Goal: Task Accomplishment & Management: Use online tool/utility

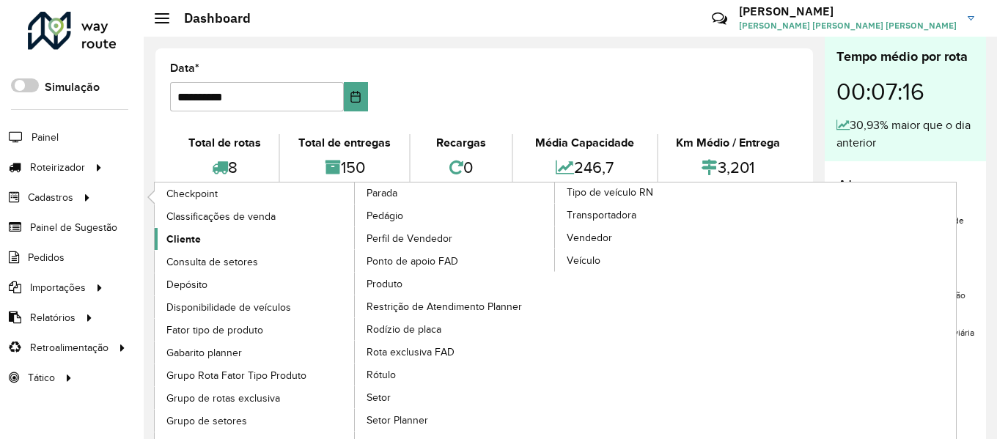
click at [188, 232] on span "Cliente" at bounding box center [183, 239] width 34 height 15
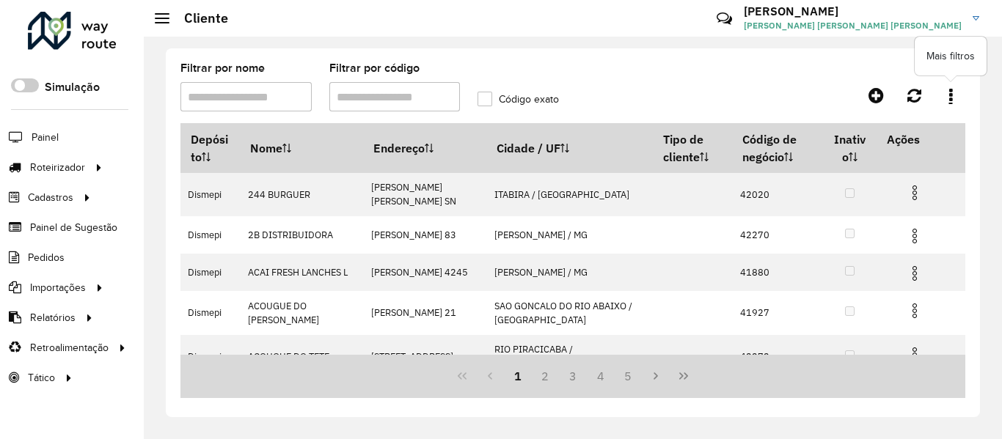
click at [945, 90] on link at bounding box center [950, 95] width 29 height 26
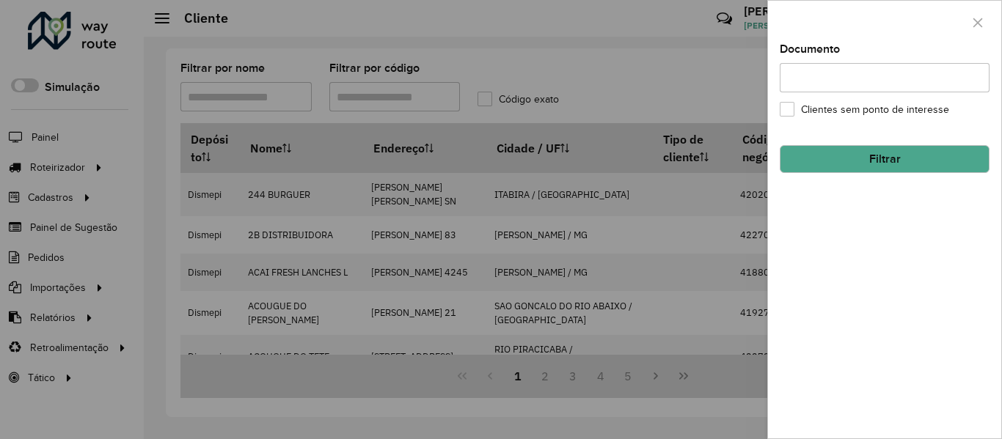
click at [920, 80] on input "Documento" at bounding box center [885, 77] width 210 height 29
click at [978, 18] on icon "button" at bounding box center [978, 23] width 12 height 12
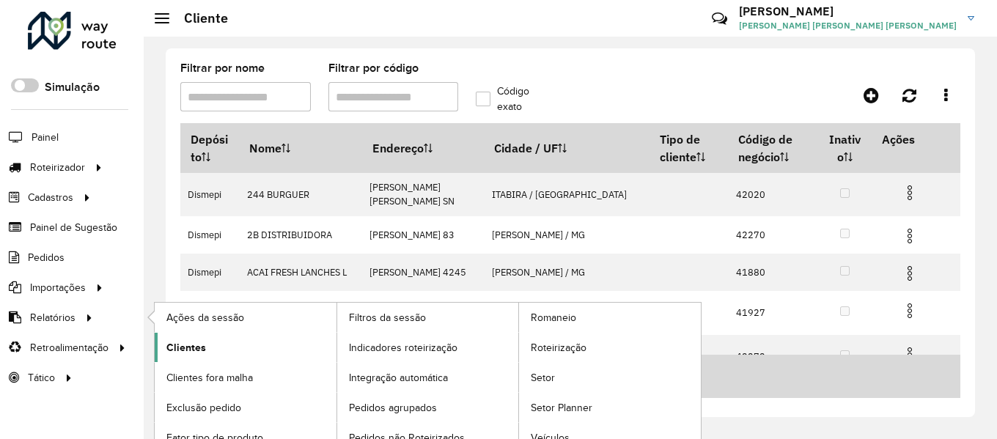
click at [197, 341] on span "Clientes" at bounding box center [186, 347] width 40 height 15
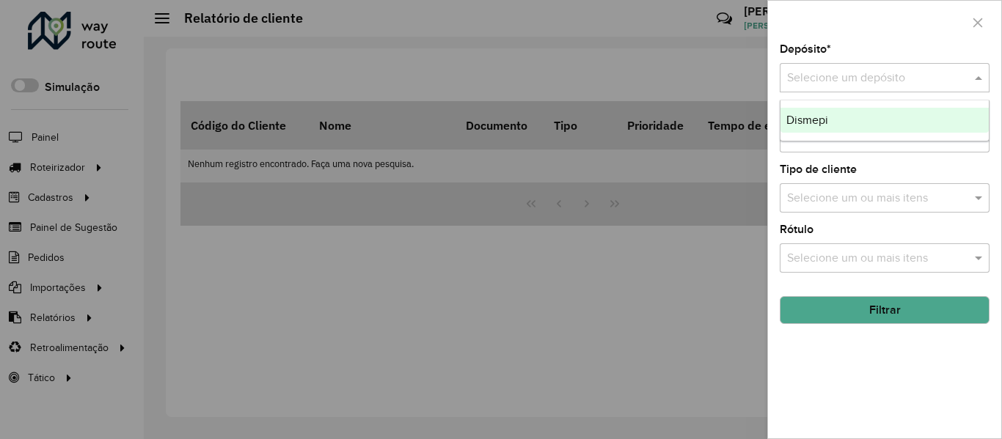
click at [868, 82] on input "text" at bounding box center [870, 79] width 166 height 18
click at [835, 112] on div "Dismepi" at bounding box center [884, 120] width 208 height 25
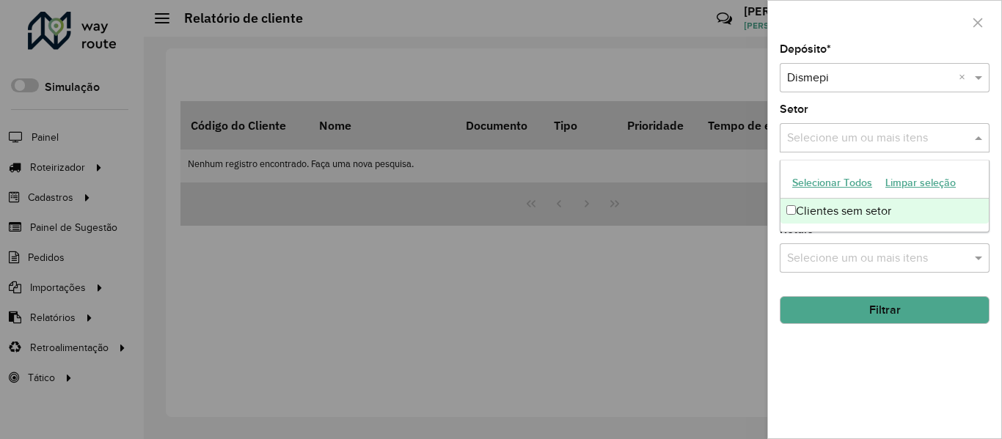
click at [862, 140] on input "text" at bounding box center [877, 139] width 188 height 18
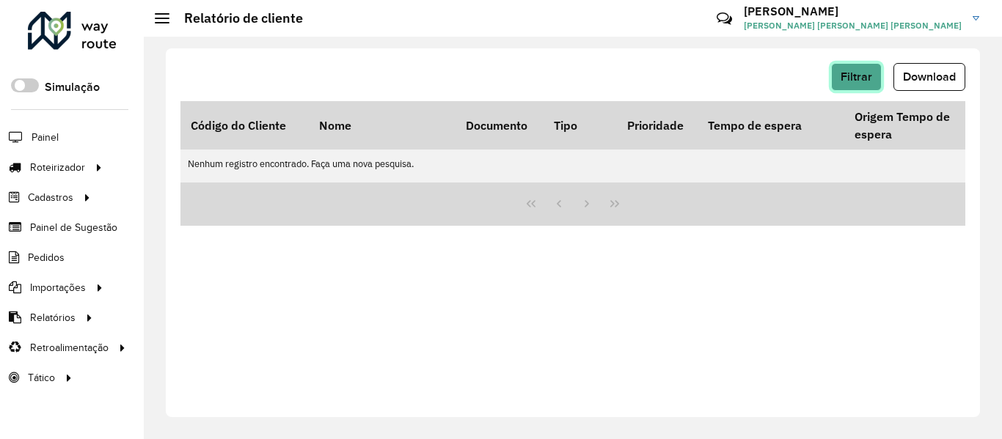
click at [860, 81] on span "Filtrar" at bounding box center [857, 76] width 32 height 12
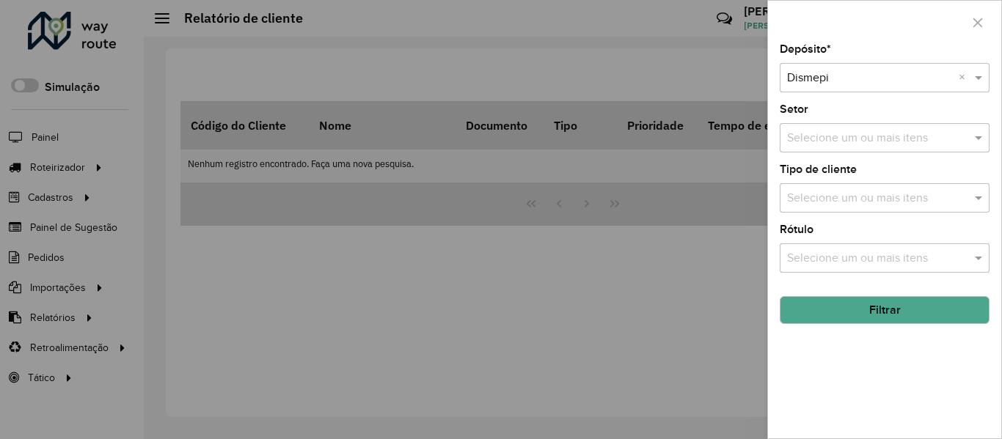
click at [878, 312] on button "Filtrar" at bounding box center [885, 310] width 210 height 28
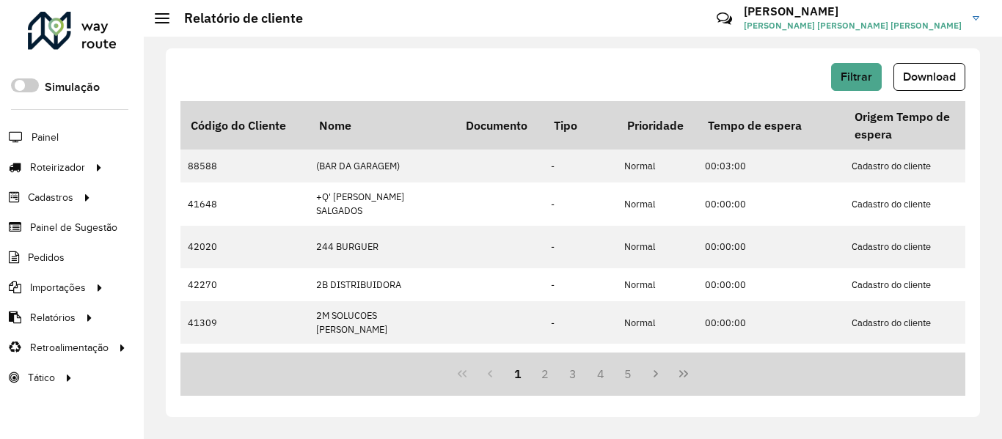
click at [952, 68] on button "Download" at bounding box center [929, 77] width 72 height 28
